Goal: Check status

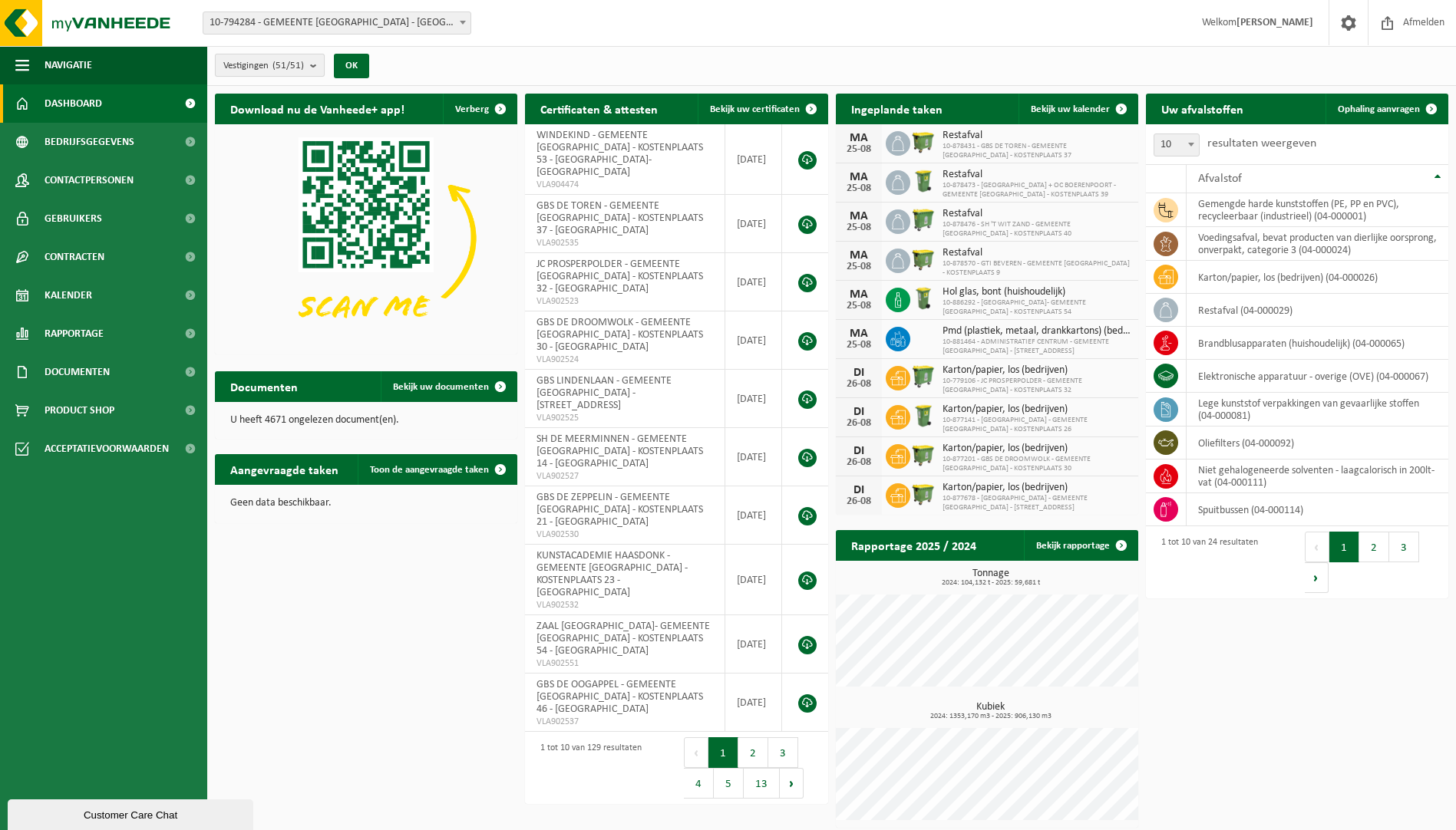
click at [321, 67] on b "submit" at bounding box center [317, 66] width 13 height 22
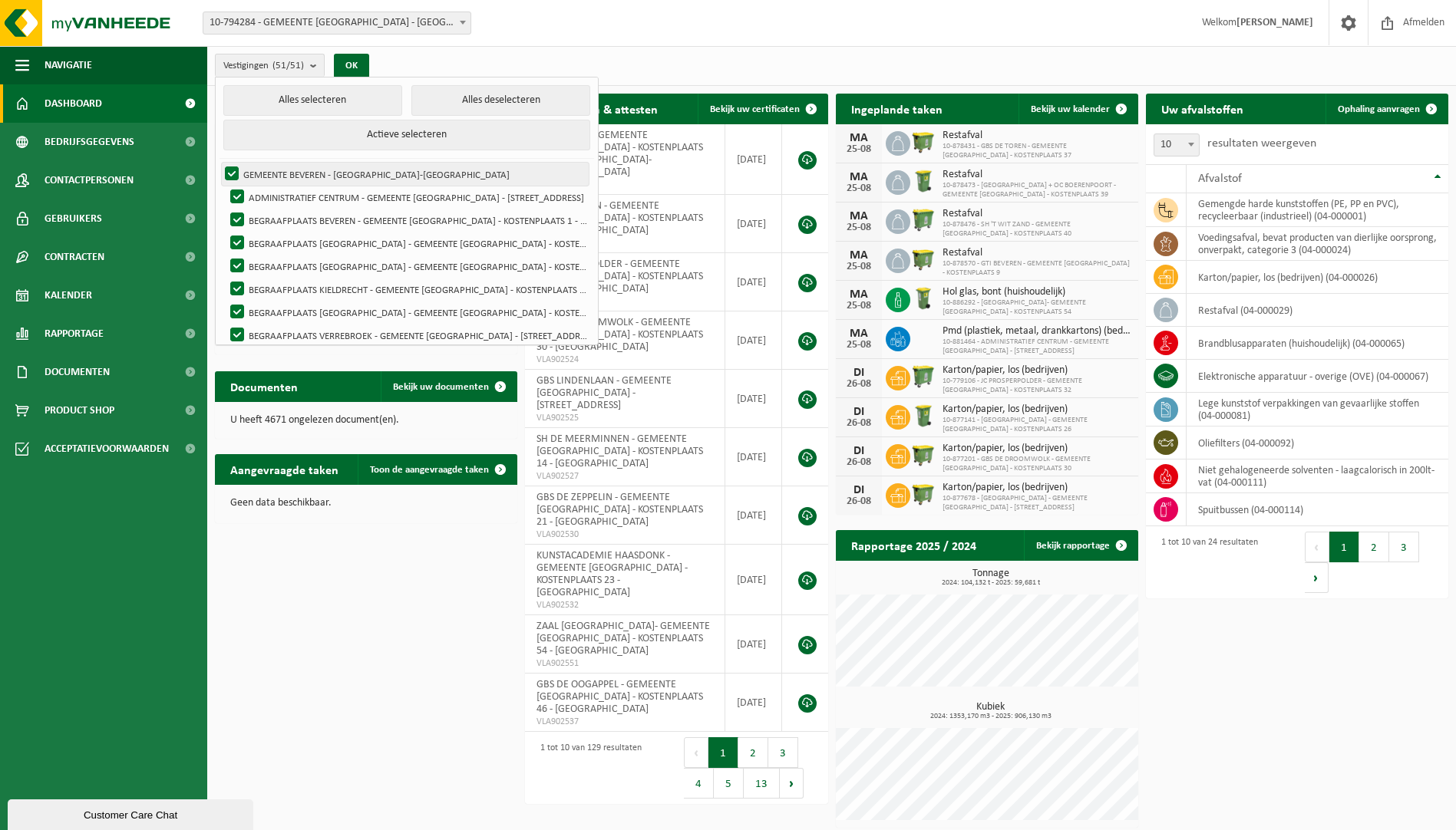
click at [325, 170] on label "GEMEENTE BEVEREN - [GEOGRAPHIC_DATA]-[GEOGRAPHIC_DATA]" at bounding box center [406, 174] width 367 height 23
click at [219, 163] on input "GEMEENTE BEVEREN - [GEOGRAPHIC_DATA]-[GEOGRAPHIC_DATA]" at bounding box center [219, 162] width 1 height 1
checkbox input "false"
click at [469, 103] on button "Alles deselecteren" at bounding box center [500, 101] width 179 height 31
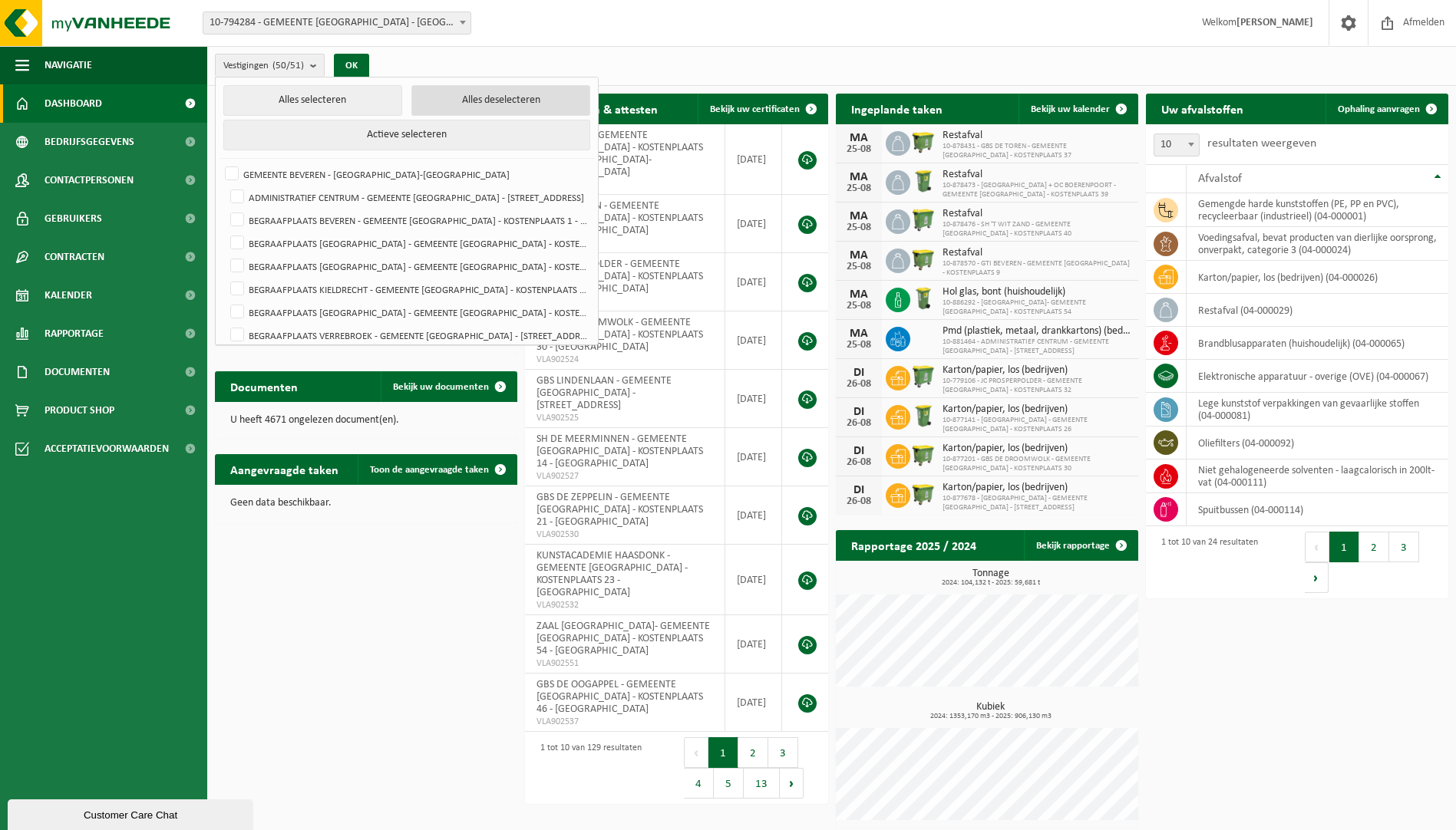
checkbox input "false"
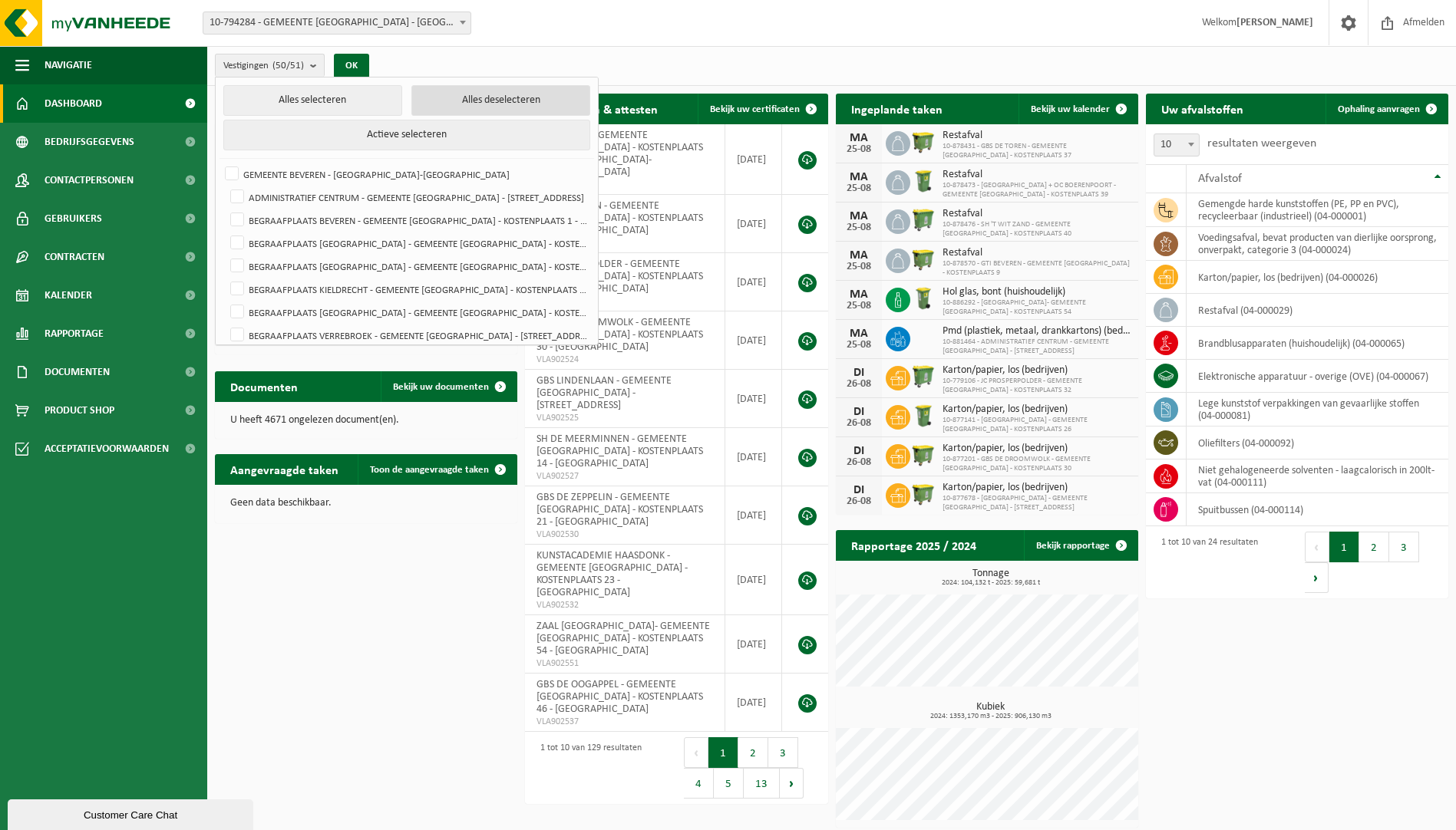
checkbox input "false"
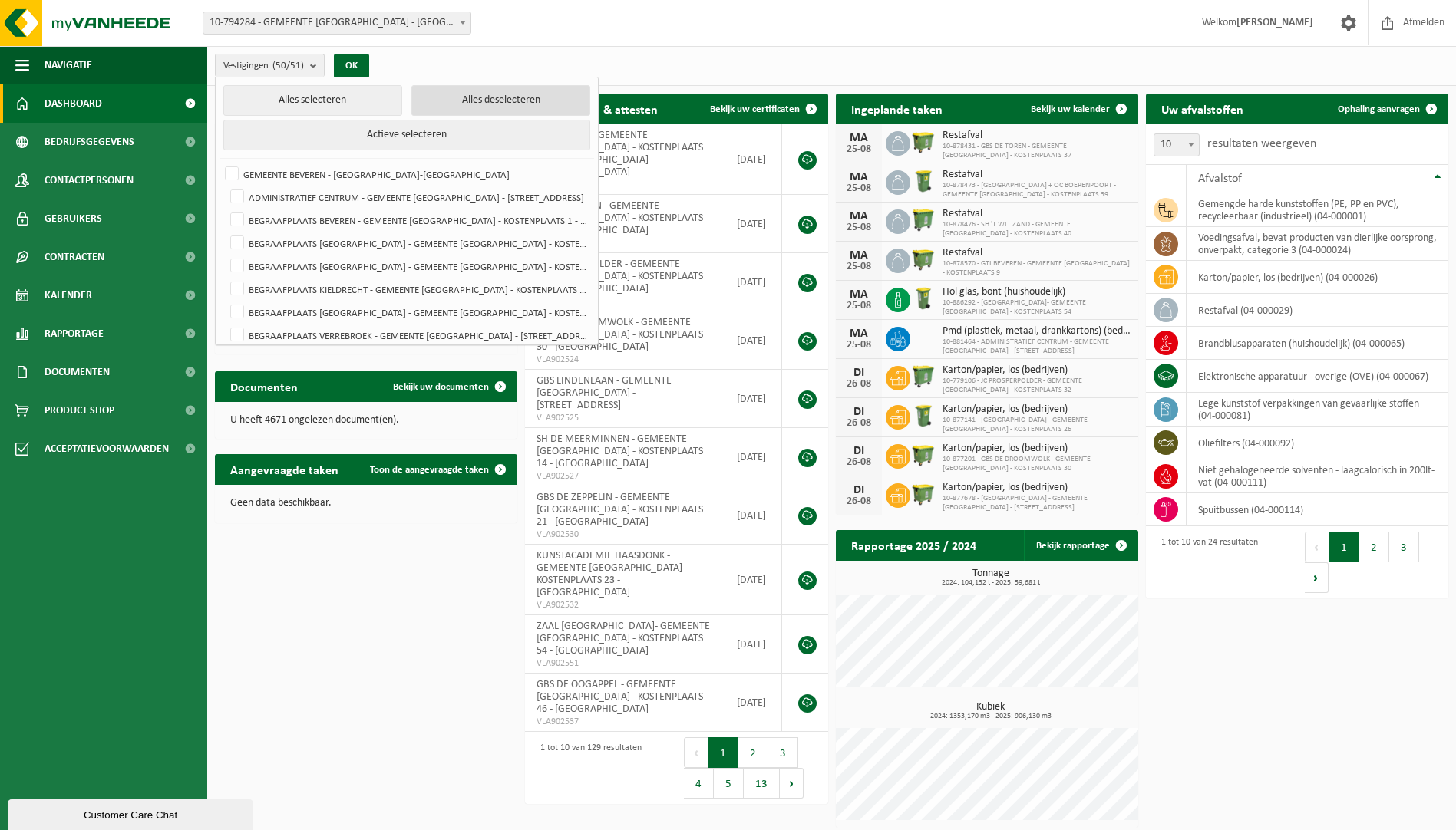
checkbox input "false"
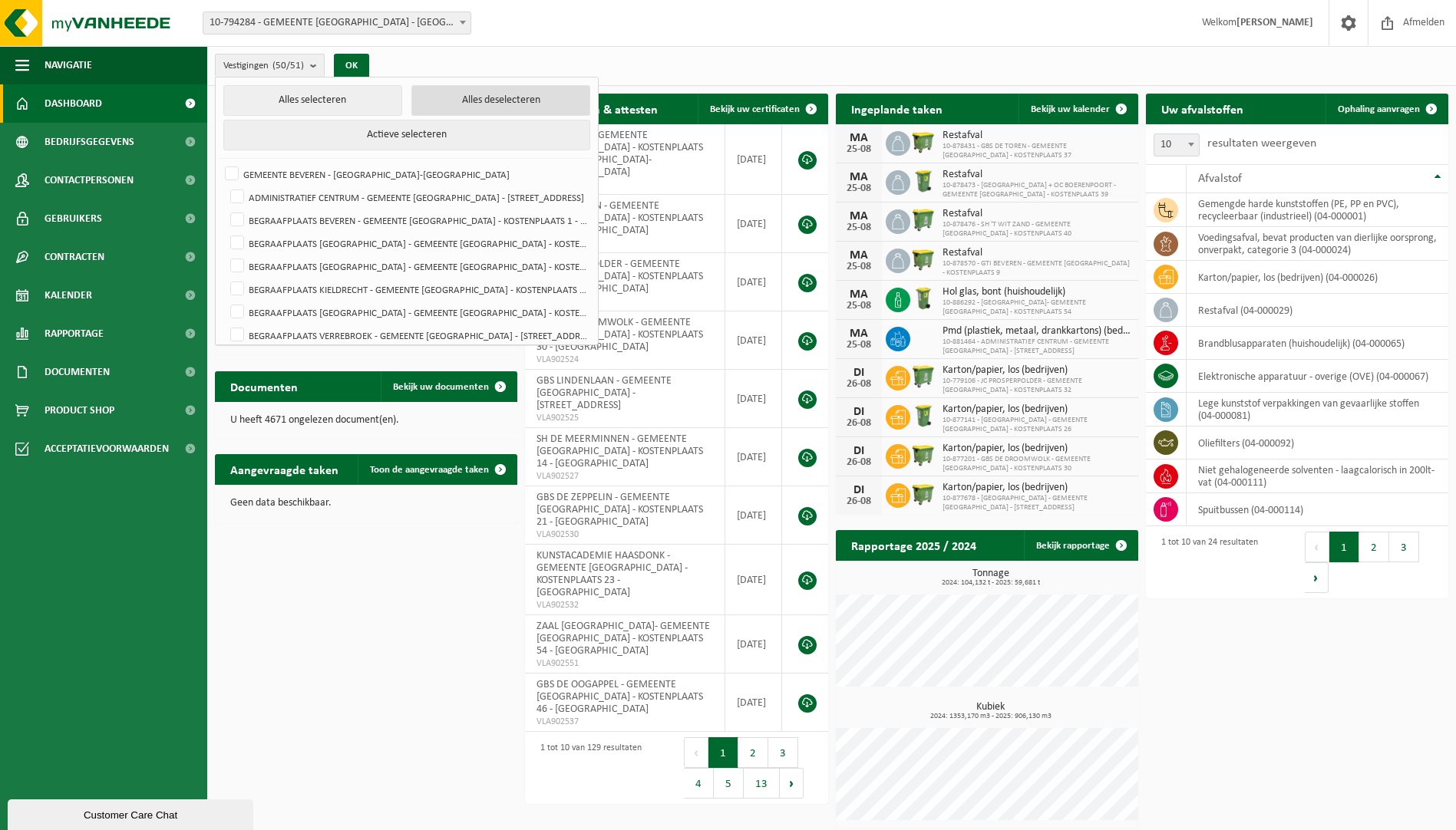
checkbox input "false"
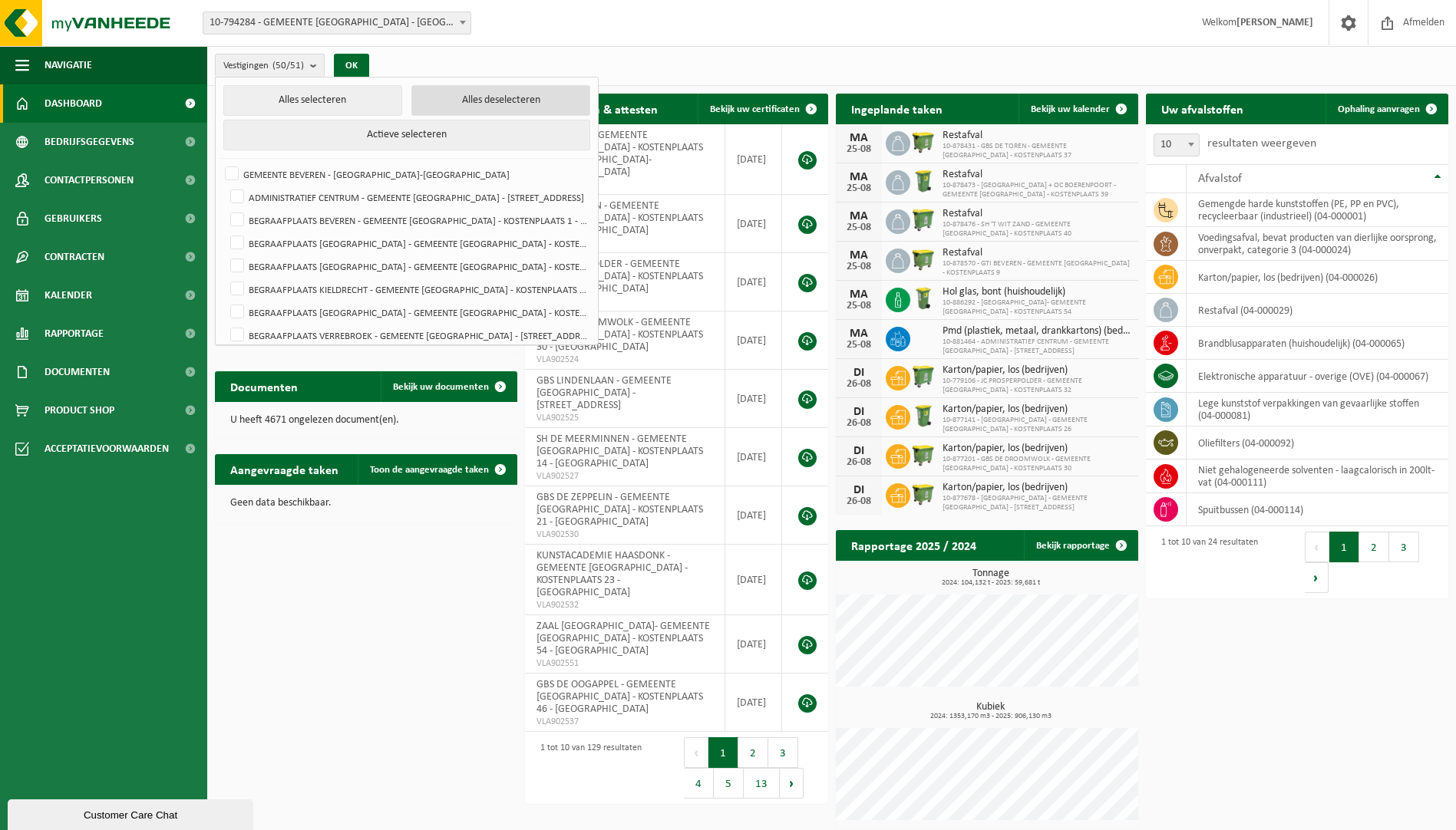
checkbox input "false"
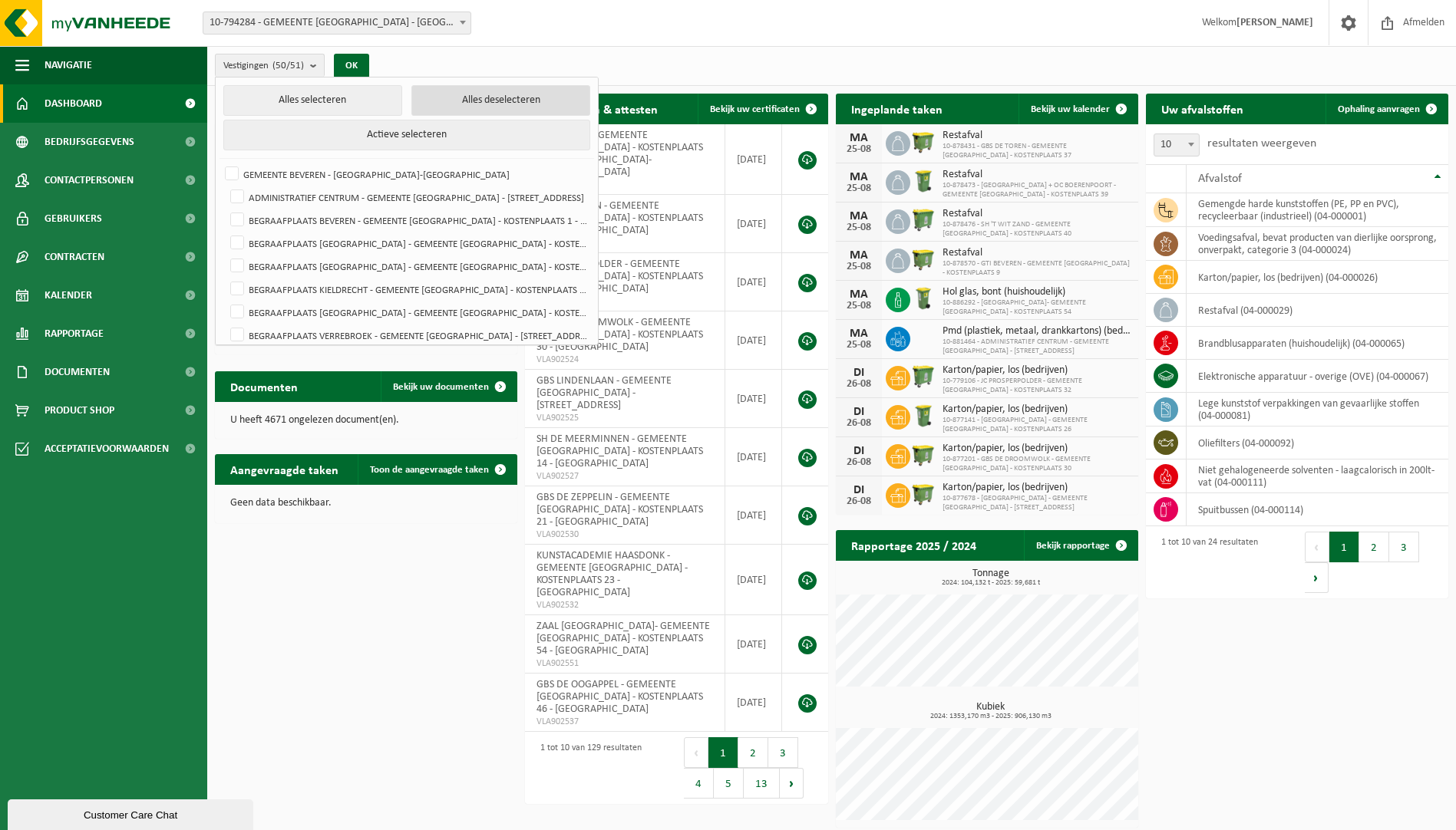
checkbox input "false"
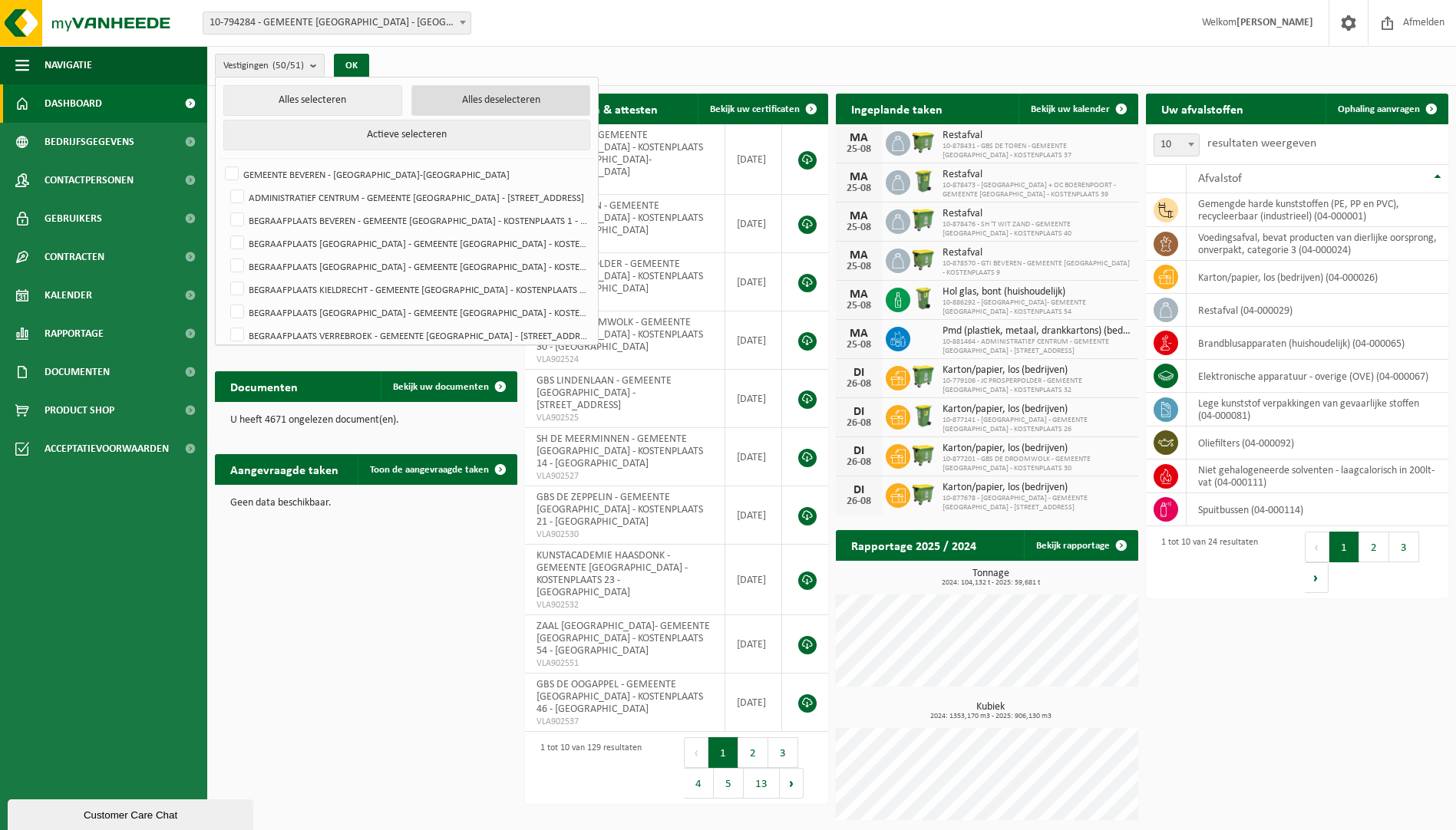
checkbox input "false"
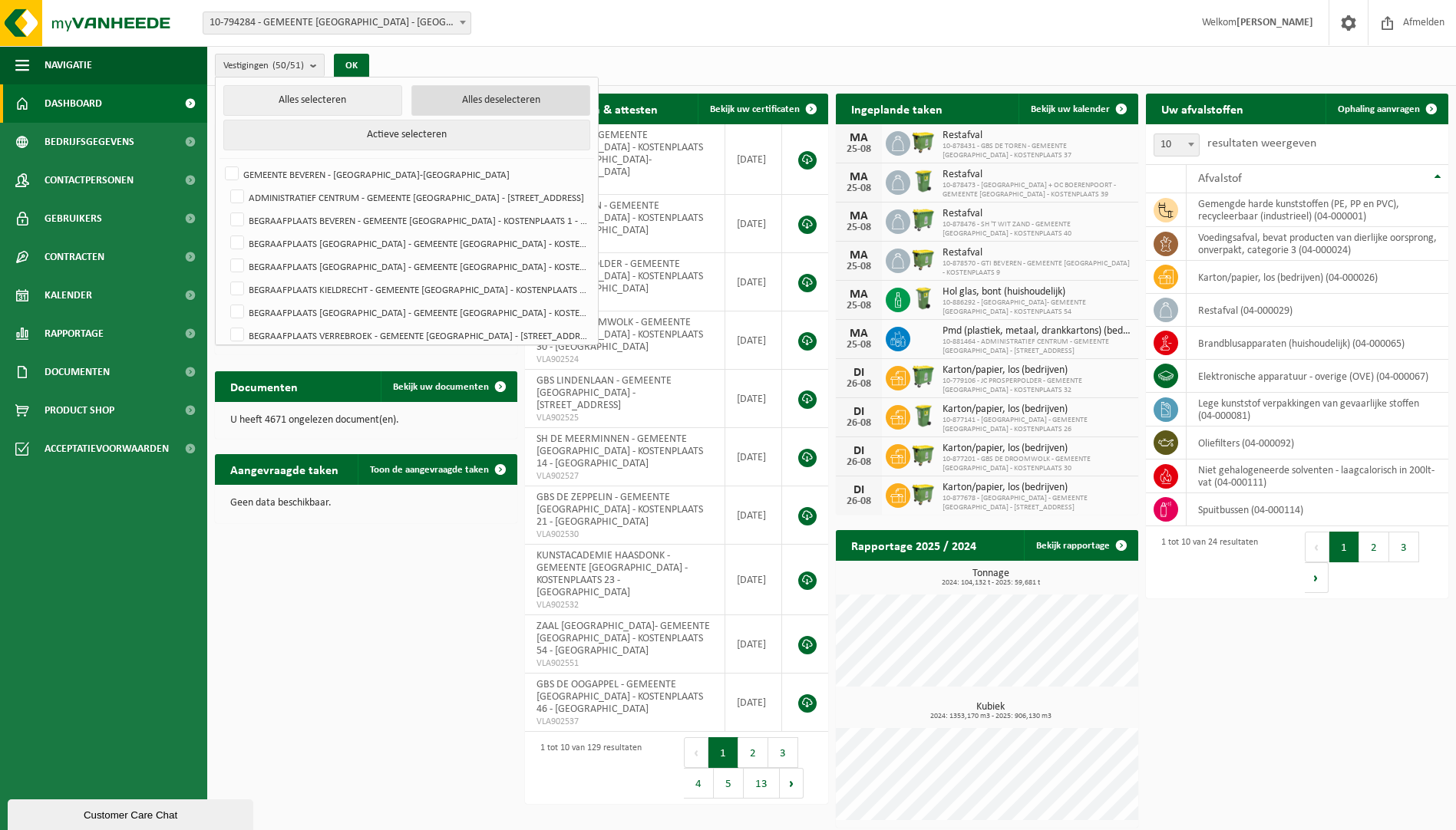
checkbox input "false"
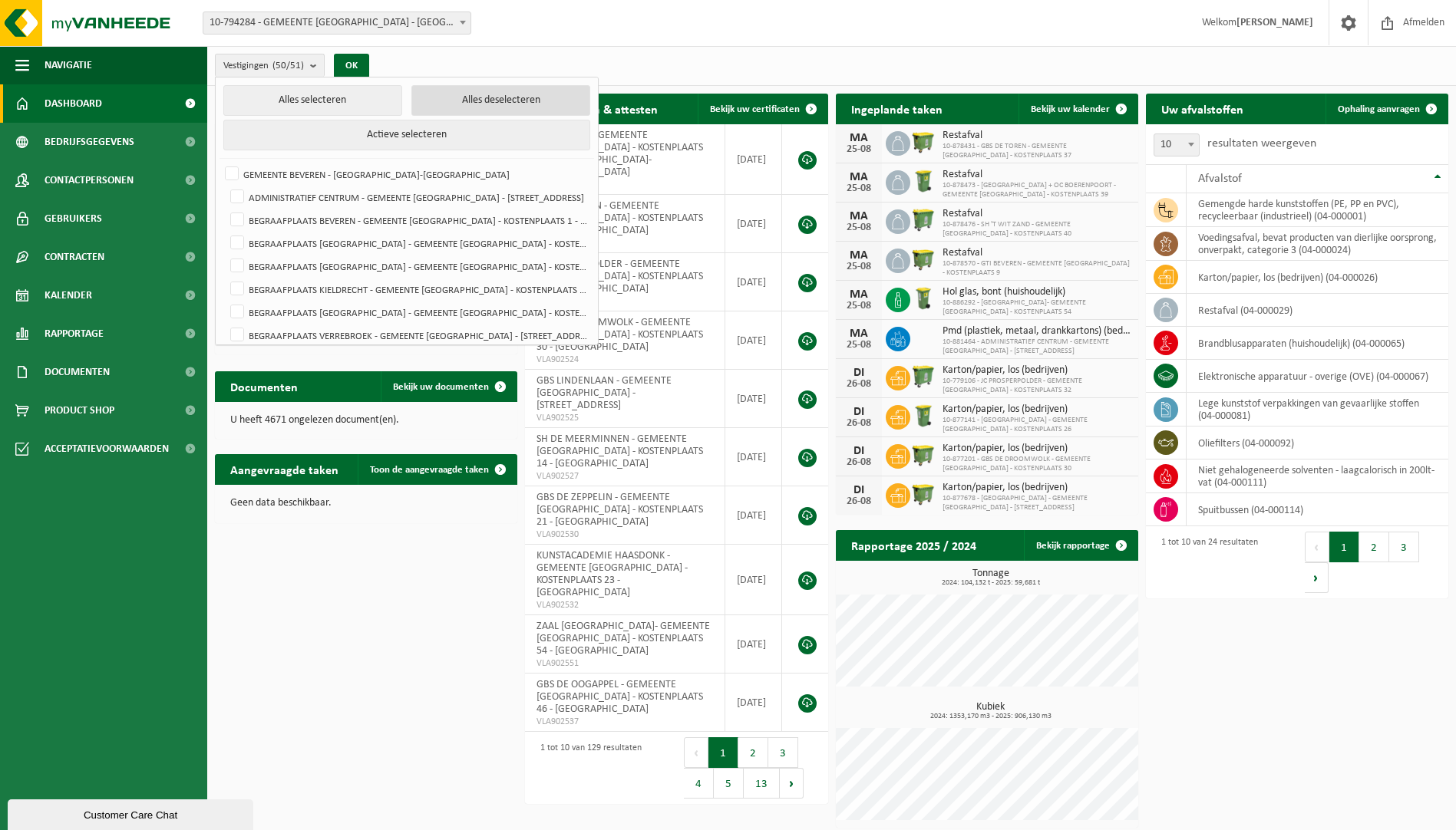
checkbox input "false"
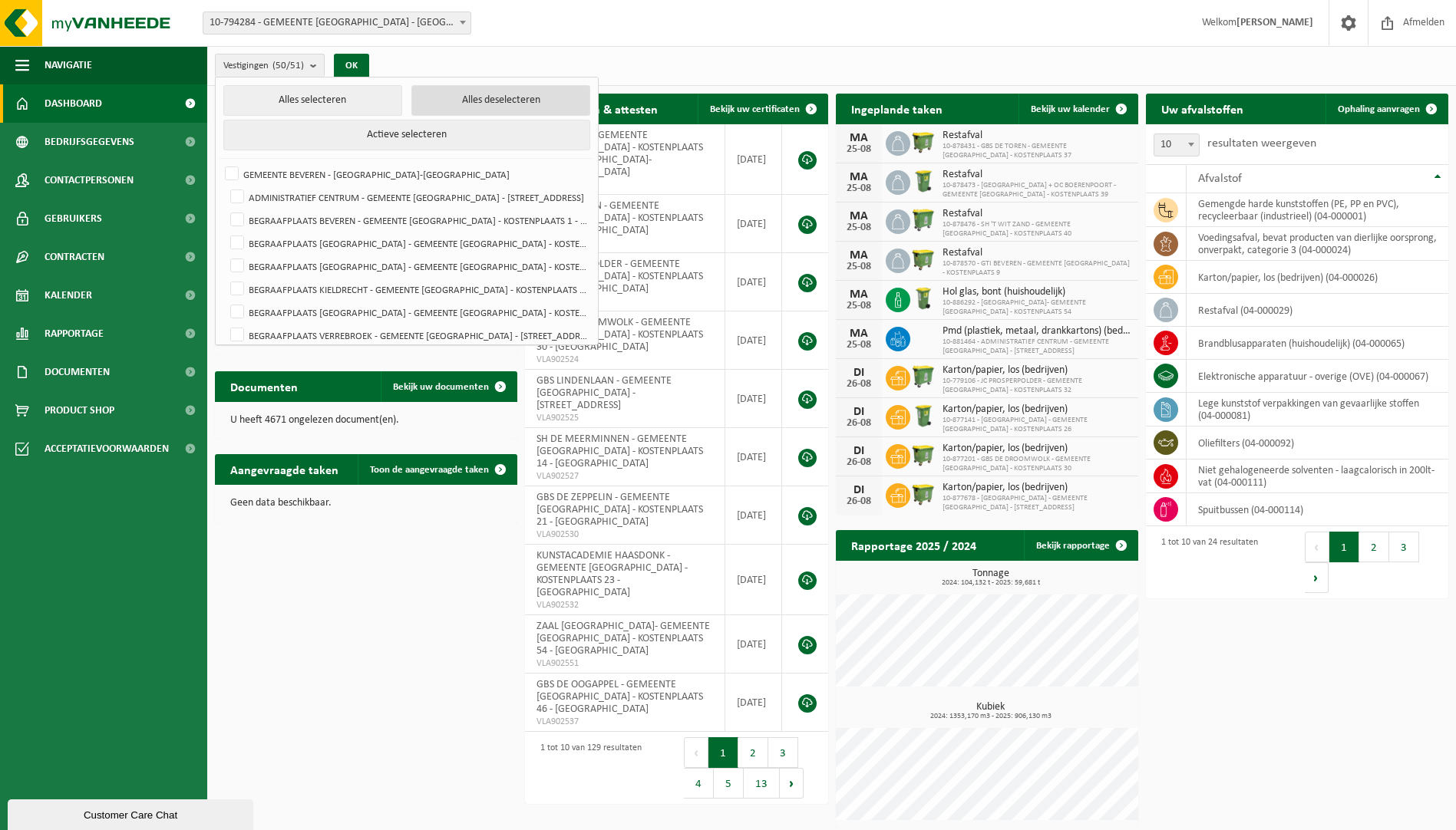
checkbox input "false"
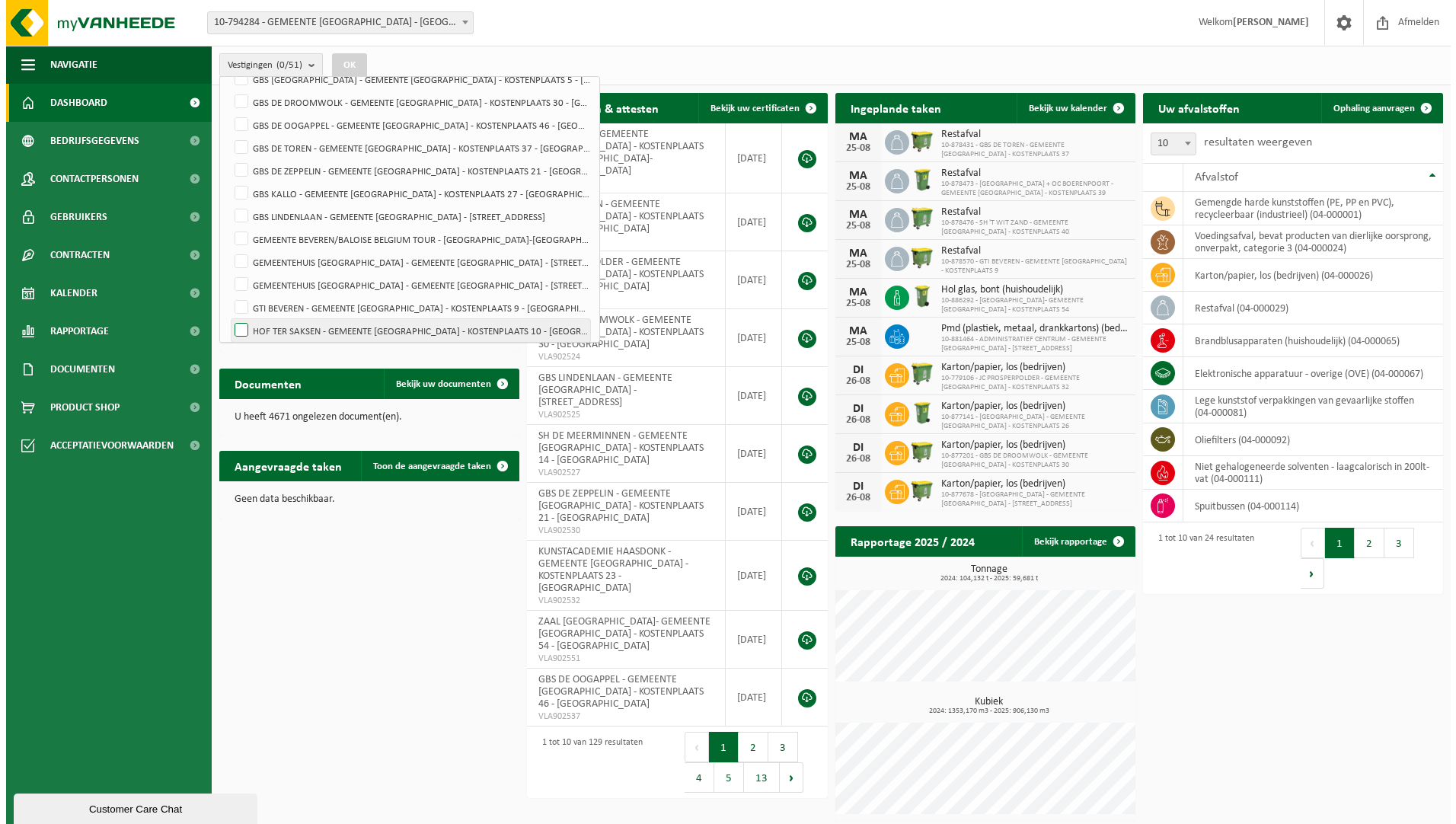
scroll to position [457, 0]
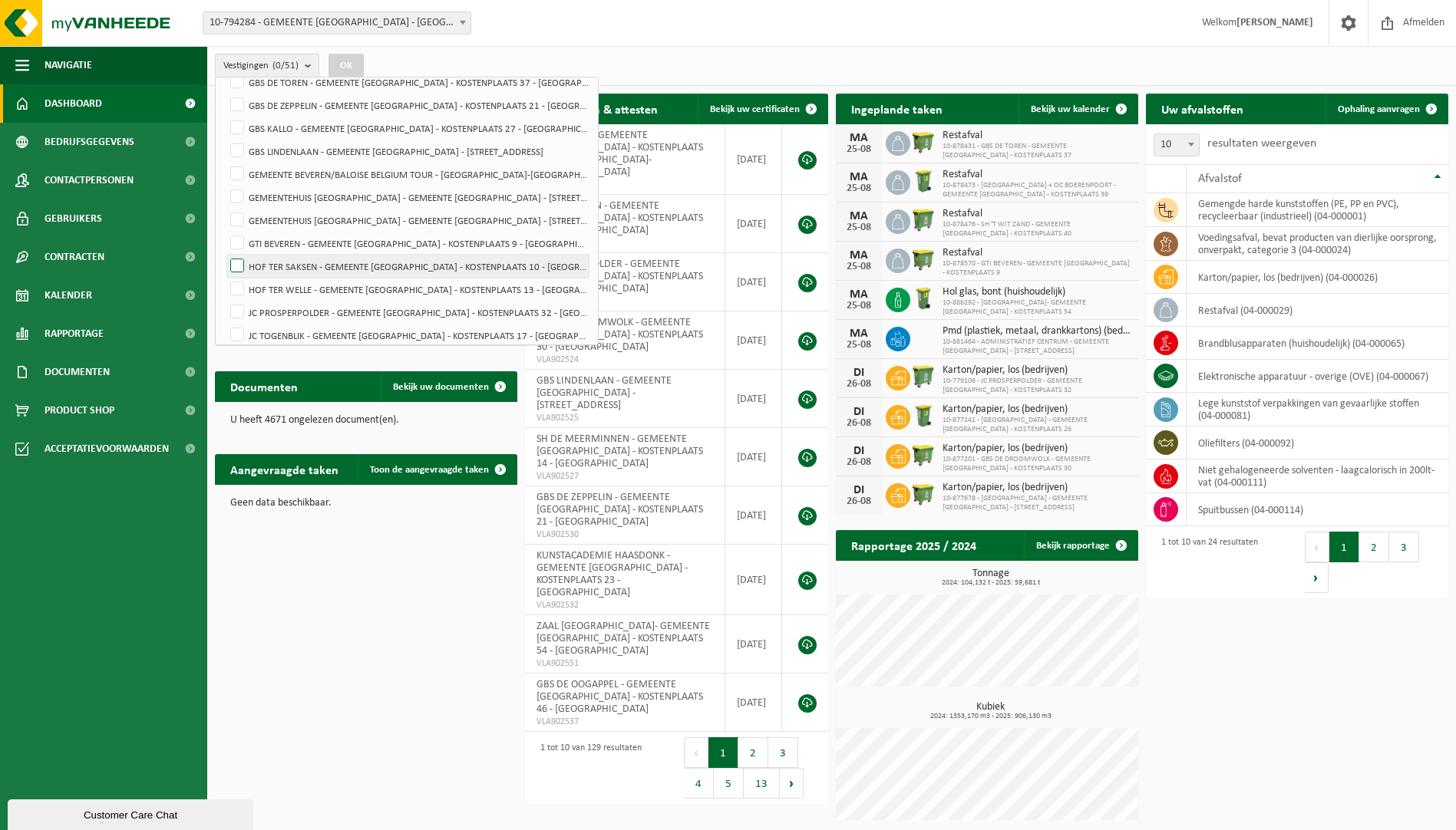
click at [299, 264] on label "HOF TER SAKSEN - GEMEENTE [GEOGRAPHIC_DATA] - KOSTENPLAATS 10 - [GEOGRAPHIC_DAT…" at bounding box center [408, 266] width 362 height 23
click at [225, 254] on input "HOF TER SAKSEN - GEMEENTE [GEOGRAPHIC_DATA] - KOSTENPLAATS 10 - [GEOGRAPHIC_DAT…" at bounding box center [224, 254] width 1 height 1
checkbox input "true"
click at [353, 60] on button "OK" at bounding box center [345, 66] width 35 height 24
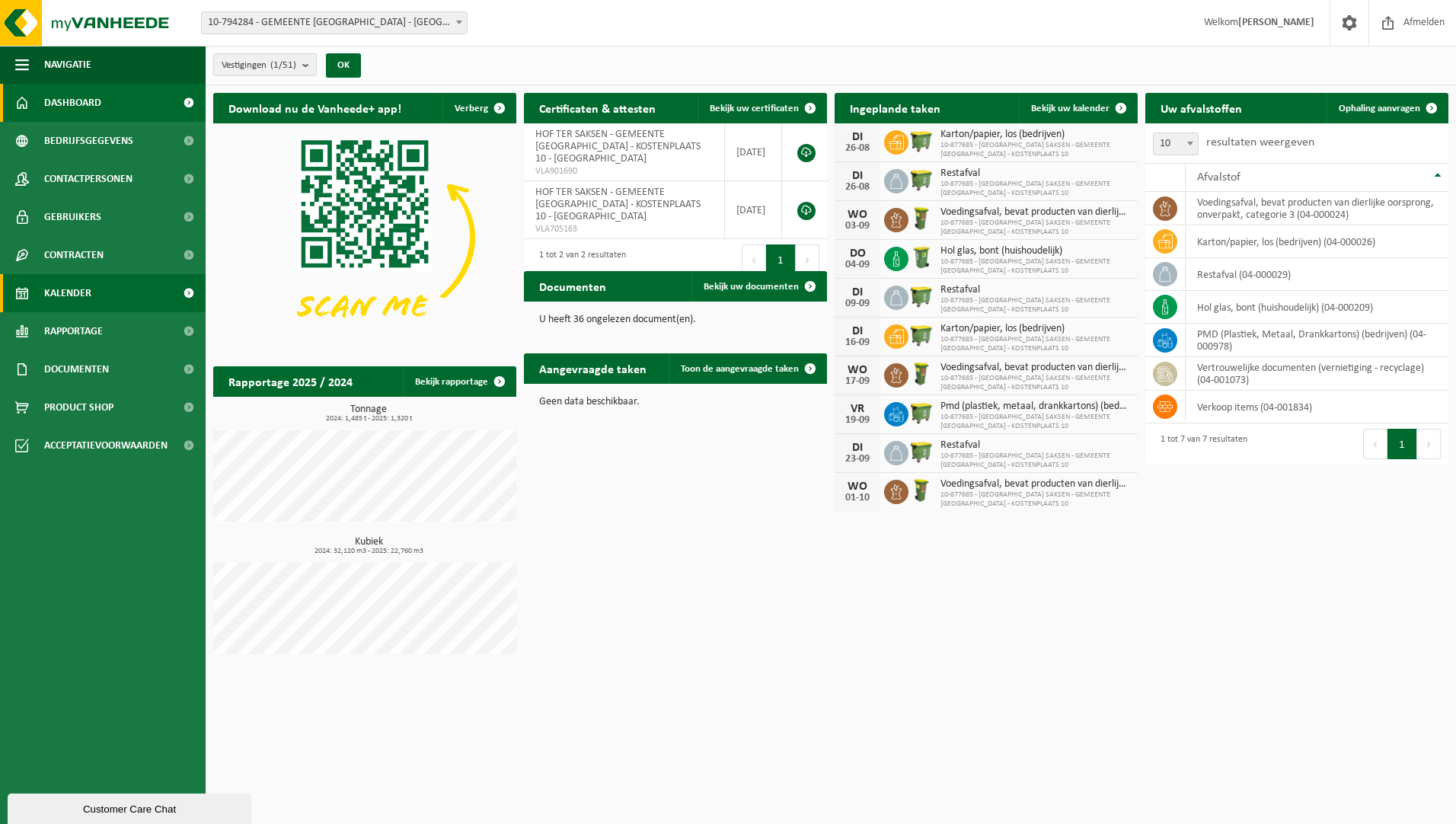
click at [91, 304] on link "Kalender" at bounding box center [103, 293] width 205 height 38
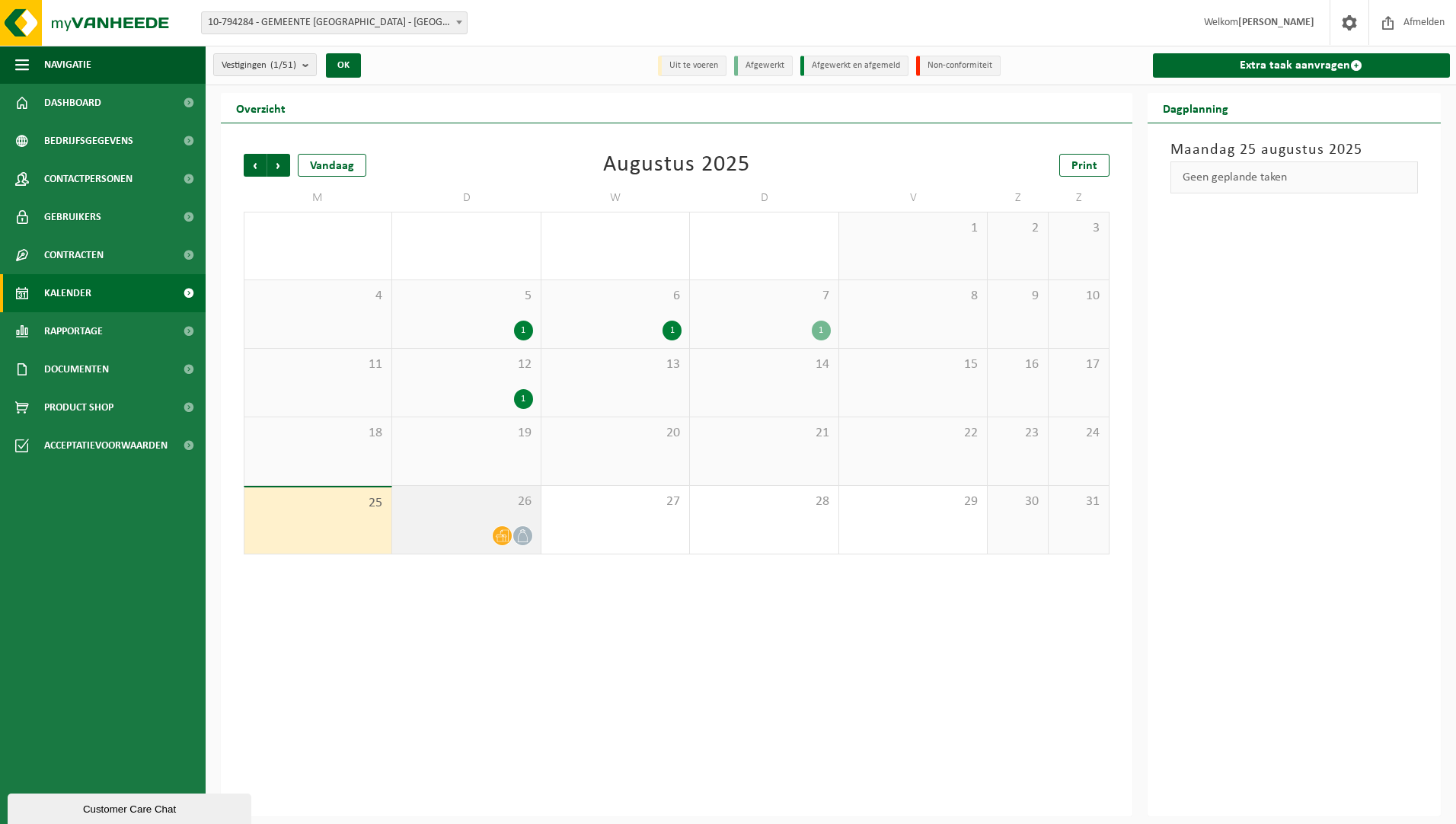
click at [490, 521] on div "26" at bounding box center [466, 520] width 148 height 68
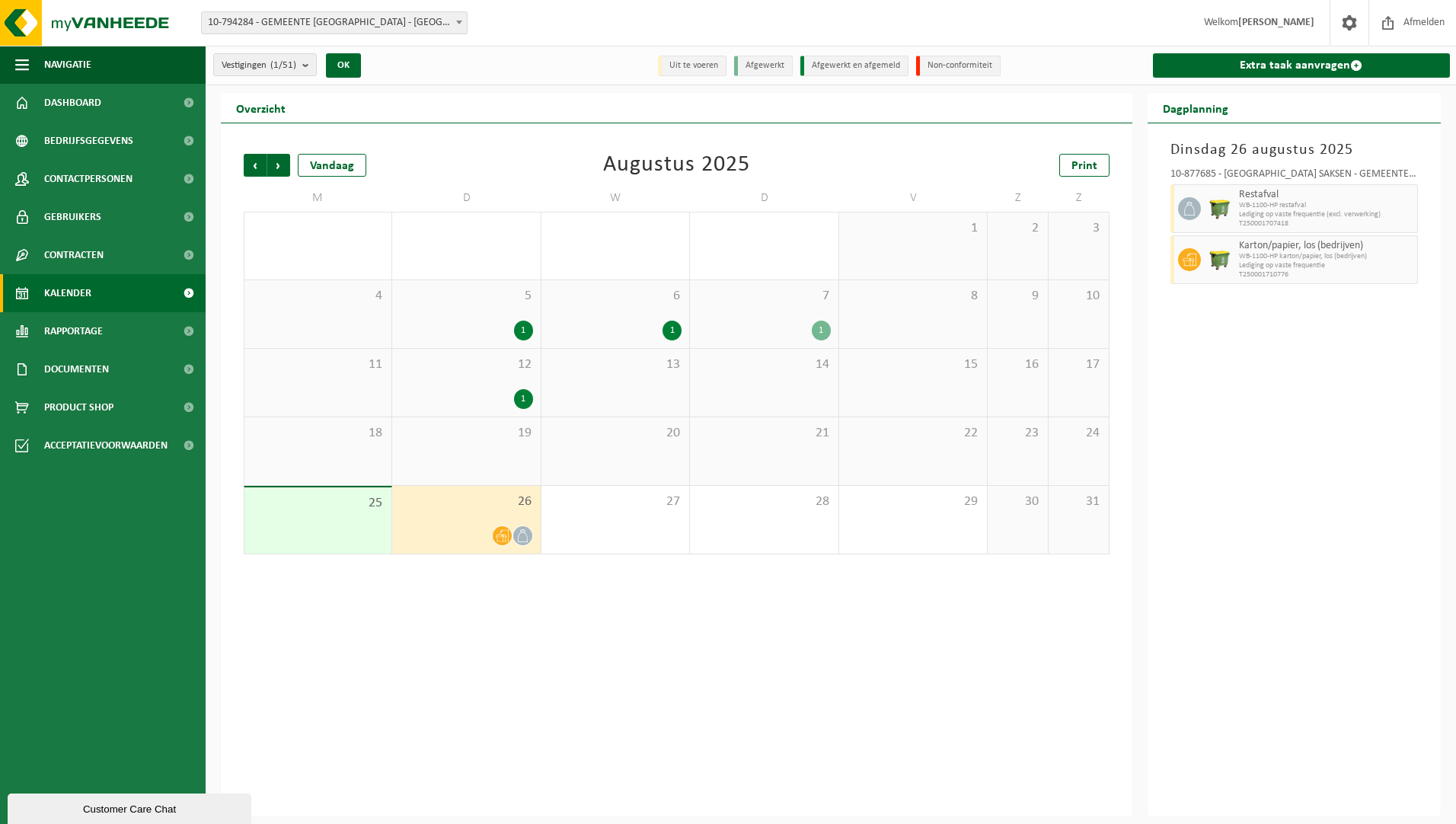
click at [529, 591] on div "Vorige Volgende Vandaag Augustus 2025 Print M D W D V Z Z 28 29 1 30 31 1 2 3 4…" at bounding box center [676, 470] width 911 height 693
click at [495, 506] on span "26" at bounding box center [466, 502] width 132 height 17
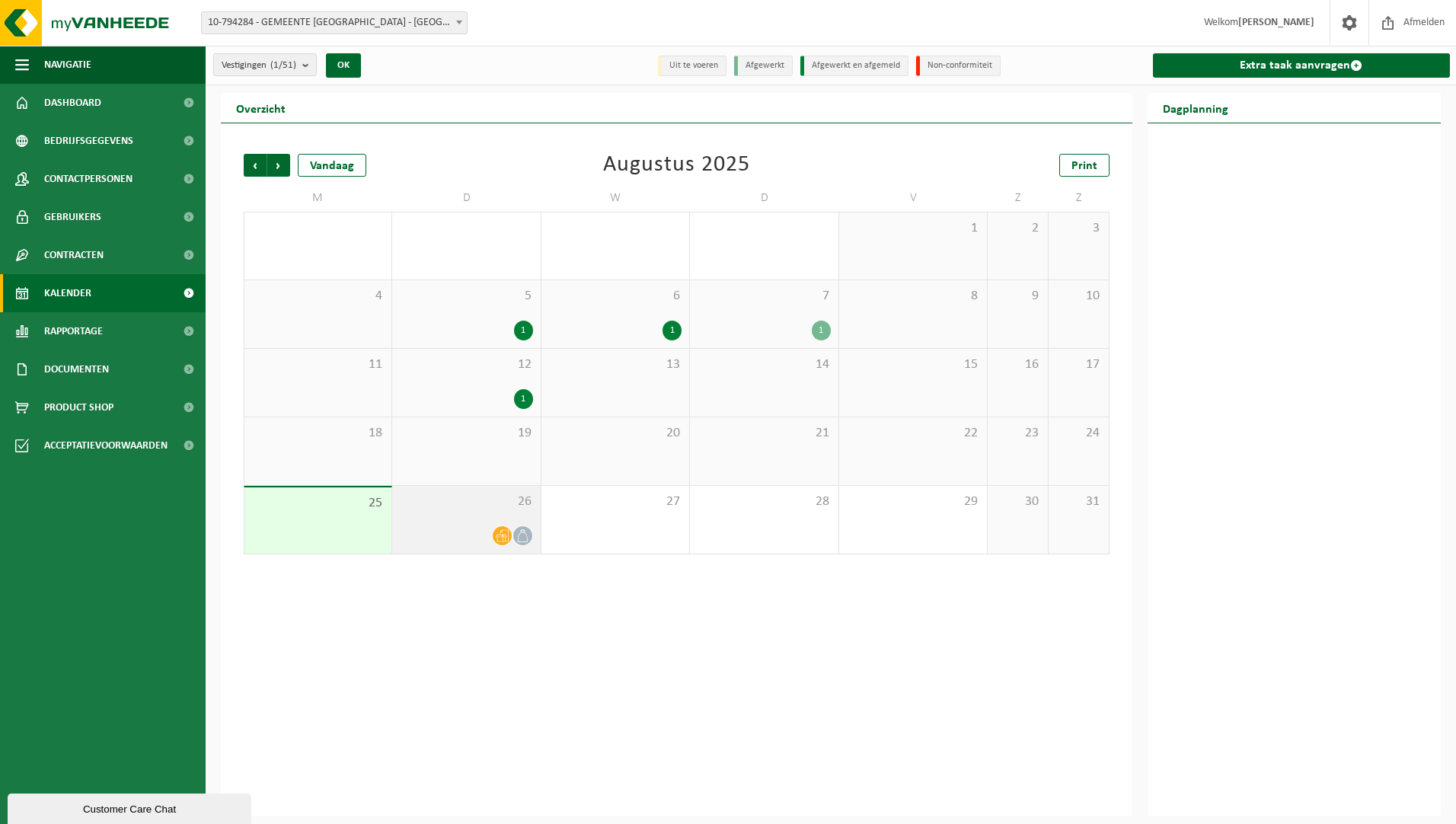
click at [525, 537] on icon at bounding box center [523, 536] width 13 height 13
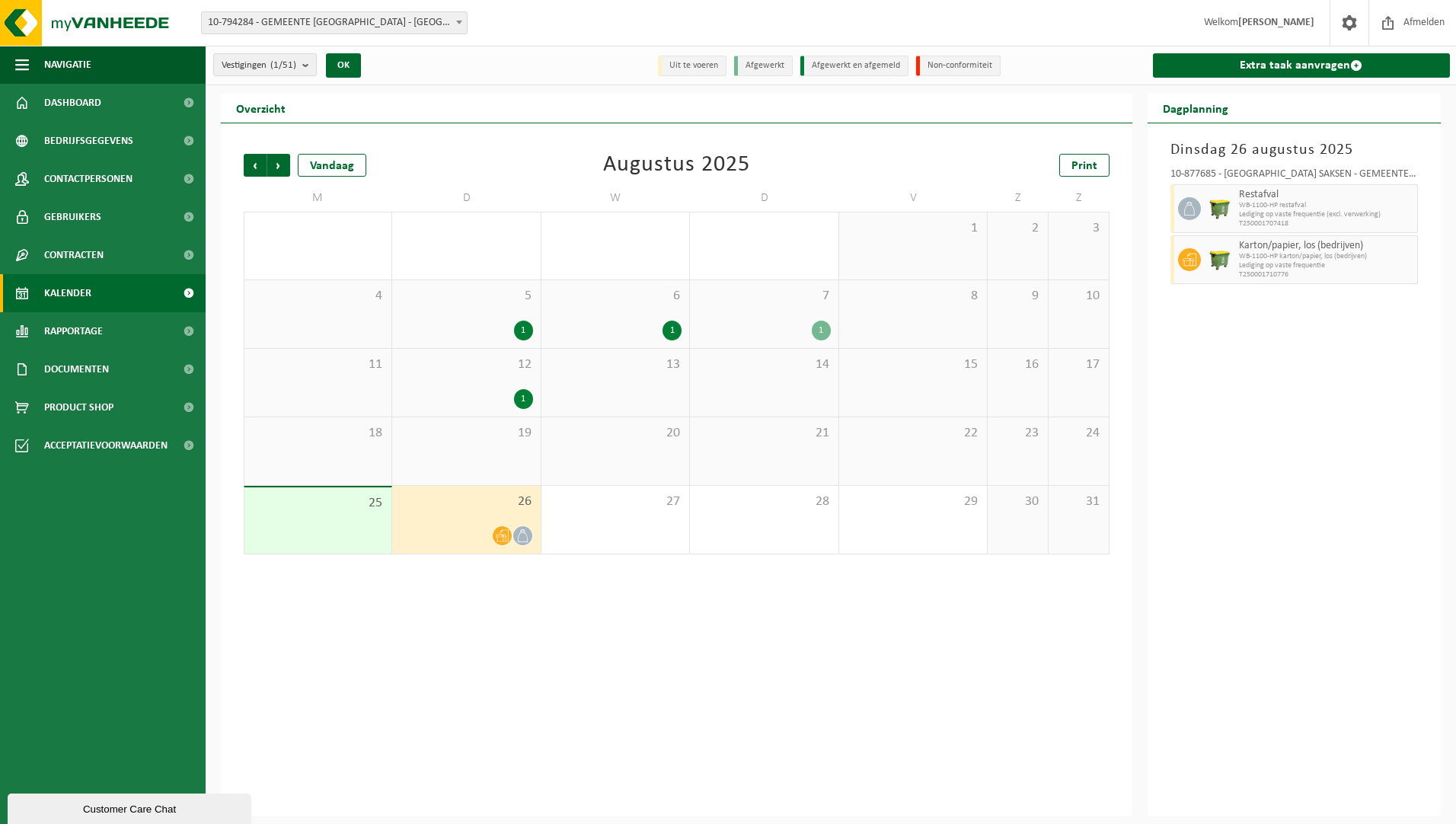
click at [1229, 392] on div "Dinsdag 26 augustus 2025 10-877685 - HOF TER SAKSEN - GEMEENTE BEVEREN - KOSTEN…" at bounding box center [1294, 470] width 294 height 693
